Goal: Information Seeking & Learning: Learn about a topic

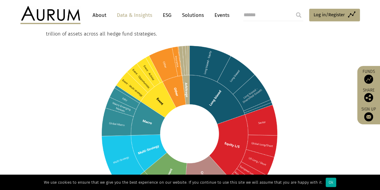
scroll to position [331, 0]
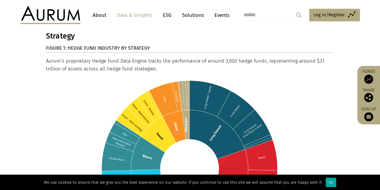
click at [254, 83] on img at bounding box center [189, 169] width 287 height 182
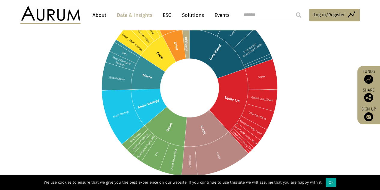
scroll to position [421, 0]
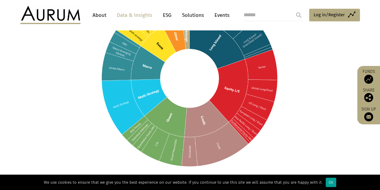
click at [326, 181] on div "Ok" at bounding box center [331, 181] width 11 height 9
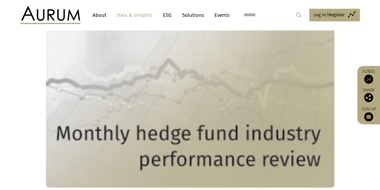
scroll to position [2314, 0]
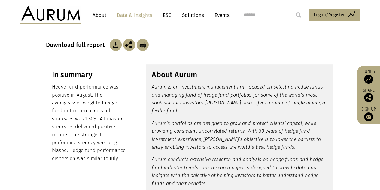
scroll to position [120, 0]
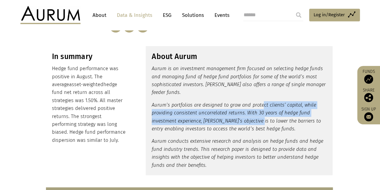
drag, startPoint x: 260, startPoint y: 112, endPoint x: 256, endPoint y: 114, distance: 4.6
click at [257, 116] on p "Aurum’s portfolios are designed to grow and protect clients’ capital, while pro…" at bounding box center [239, 117] width 175 height 32
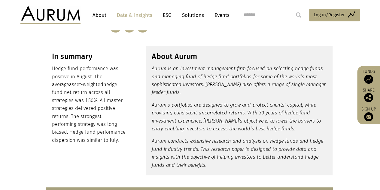
click at [264, 112] on em "Aurum’s portfolios are designed to grow and protect clients’ capital, while pro…" at bounding box center [236, 116] width 169 height 29
drag, startPoint x: 263, startPoint y: 111, endPoint x: 239, endPoint y: 66, distance: 50.3
click at [252, 92] on div "About Aurum Aurum is an investment management firm focused on selecting hedge f…" at bounding box center [239, 110] width 187 height 129
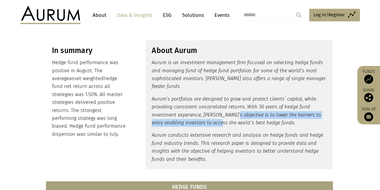
drag, startPoint x: 229, startPoint y: 103, endPoint x: 233, endPoint y: 89, distance: 14.6
click at [233, 89] on div "About Aurum Aurum is an investment management firm focused on selecting hedge f…" at bounding box center [239, 104] width 187 height 129
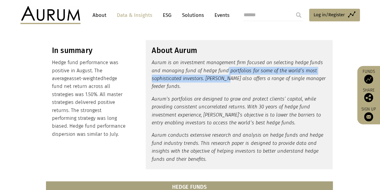
drag, startPoint x: 228, startPoint y: 71, endPoint x: 227, endPoint y: 80, distance: 9.7
click at [227, 80] on em "Aurum is an investment management firm focused on selecting hedge funds and man…" at bounding box center [239, 74] width 174 height 29
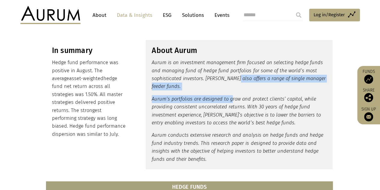
drag, startPoint x: 234, startPoint y: 85, endPoint x: 230, endPoint y: 87, distance: 5.0
click at [232, 89] on p "Aurum is an investment management firm focused on selecting hedge funds and man…" at bounding box center [239, 75] width 175 height 32
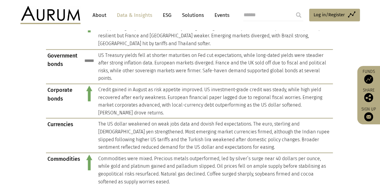
scroll to position [601, 0]
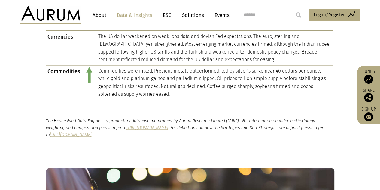
drag, startPoint x: 224, startPoint y: 167, endPoint x: 240, endPoint y: 159, distance: 17.5
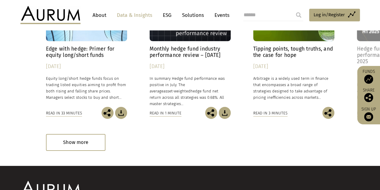
scroll to position [866, 0]
